Goal: Book appointment/travel/reservation

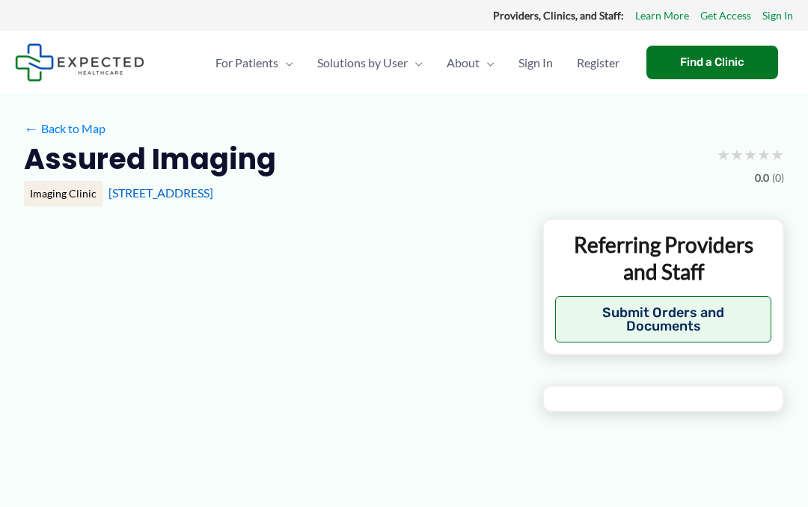
type input "**********"
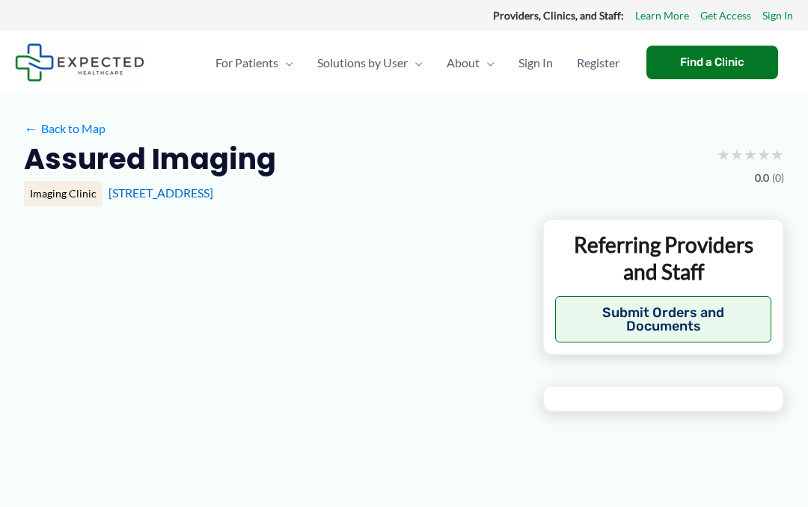
type input "**********"
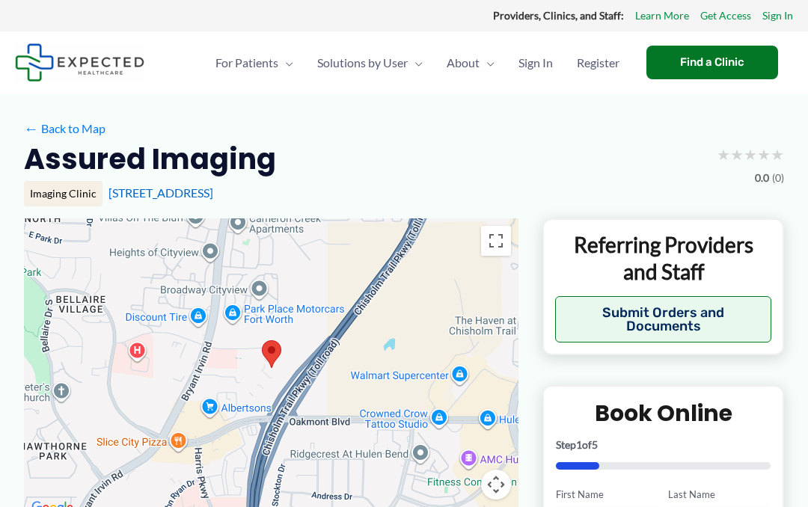
click at [715, 73] on div "Find a Clinic" at bounding box center [713, 63] width 132 height 34
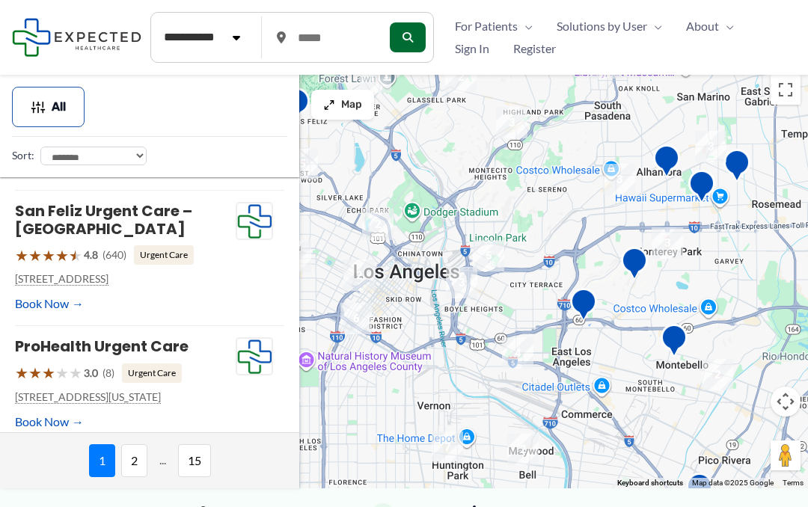
scroll to position [373, 0]
